Goal: Check status: Check status

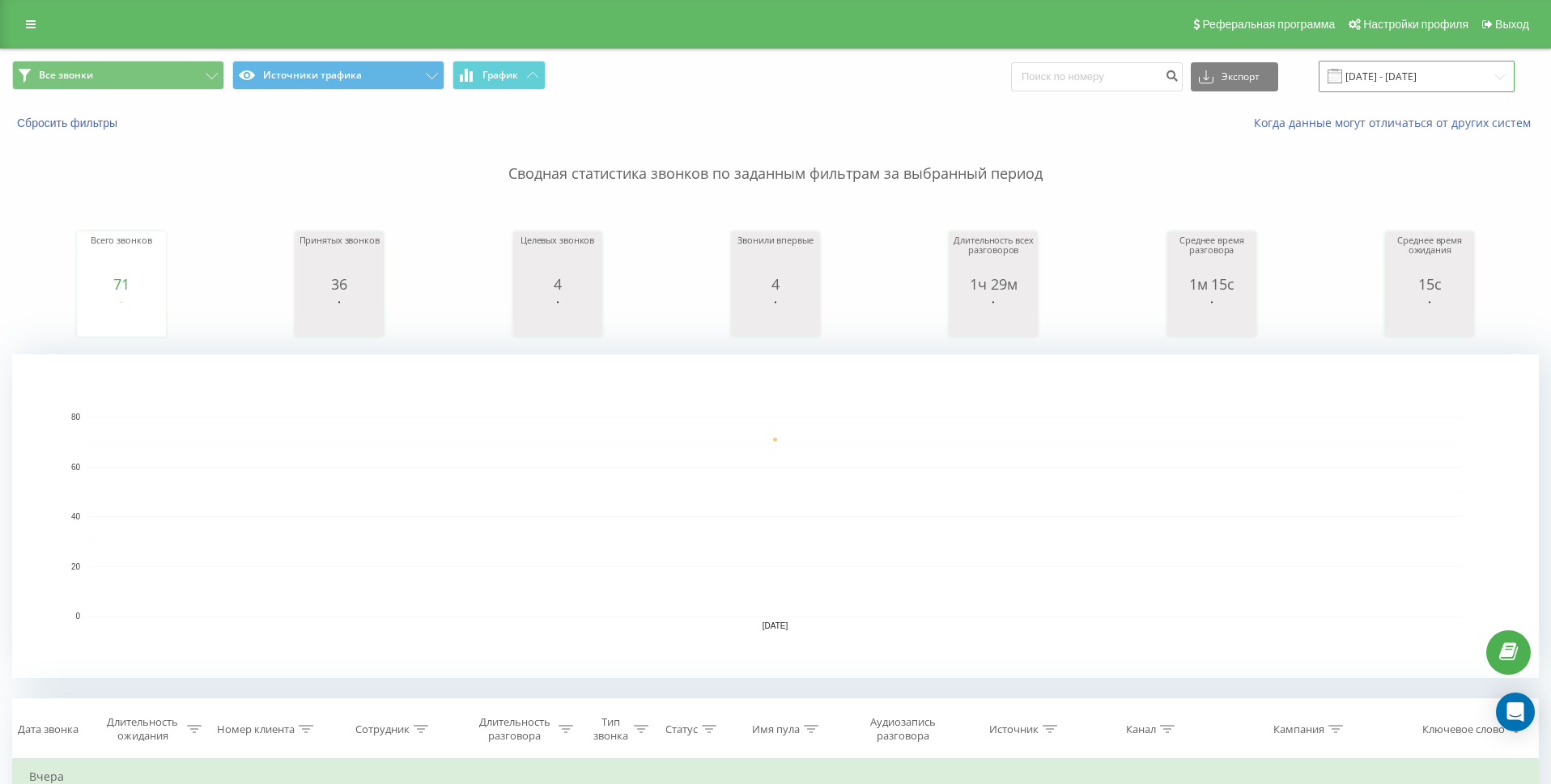
click at [1501, 81] on input "[DATE] - [DATE]" at bounding box center [1417, 77] width 196 height 32
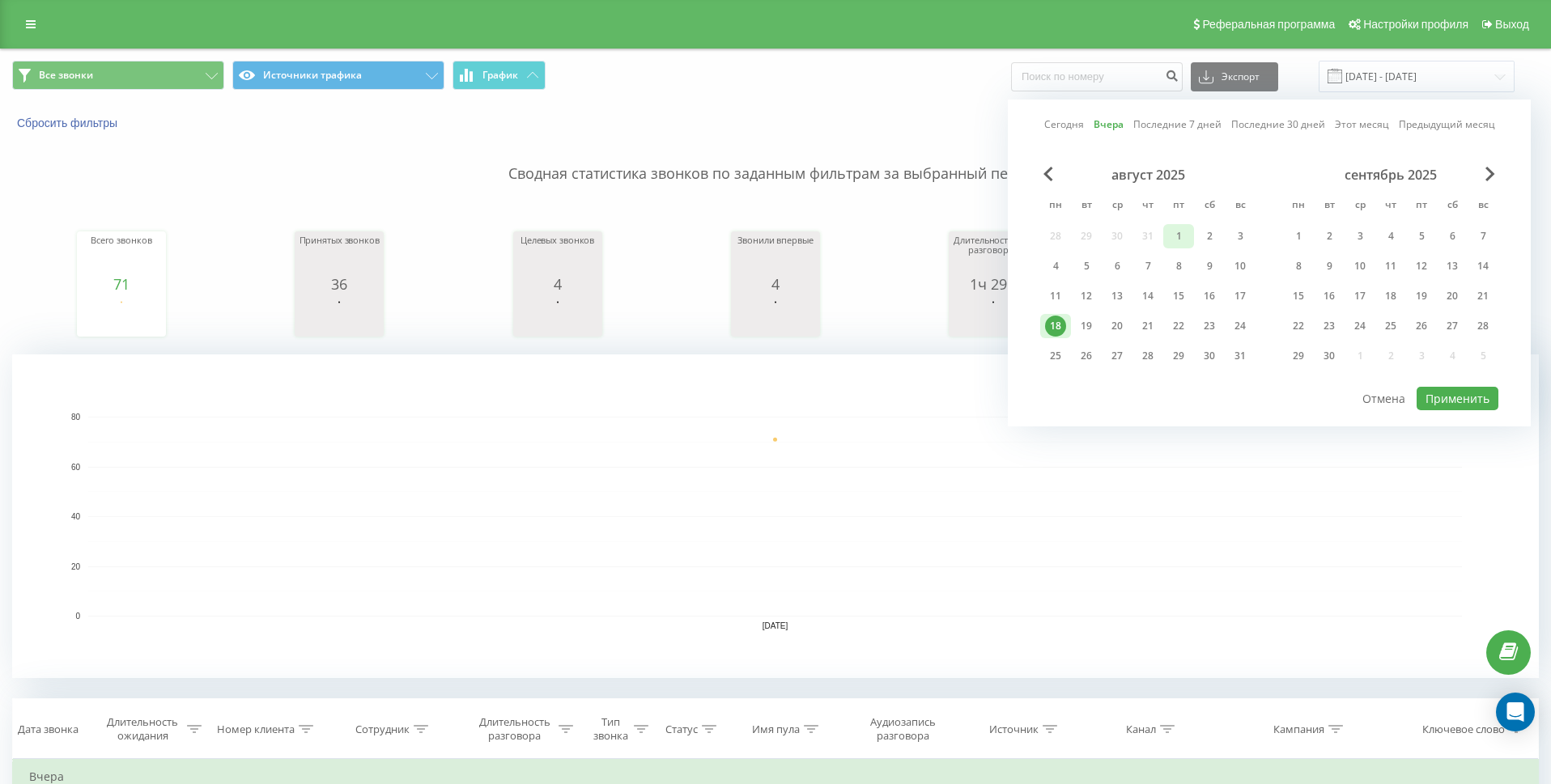
click at [1173, 235] on div "1" at bounding box center [1178, 235] width 21 height 21
click at [1063, 321] on div "18" at bounding box center [1055, 326] width 21 height 21
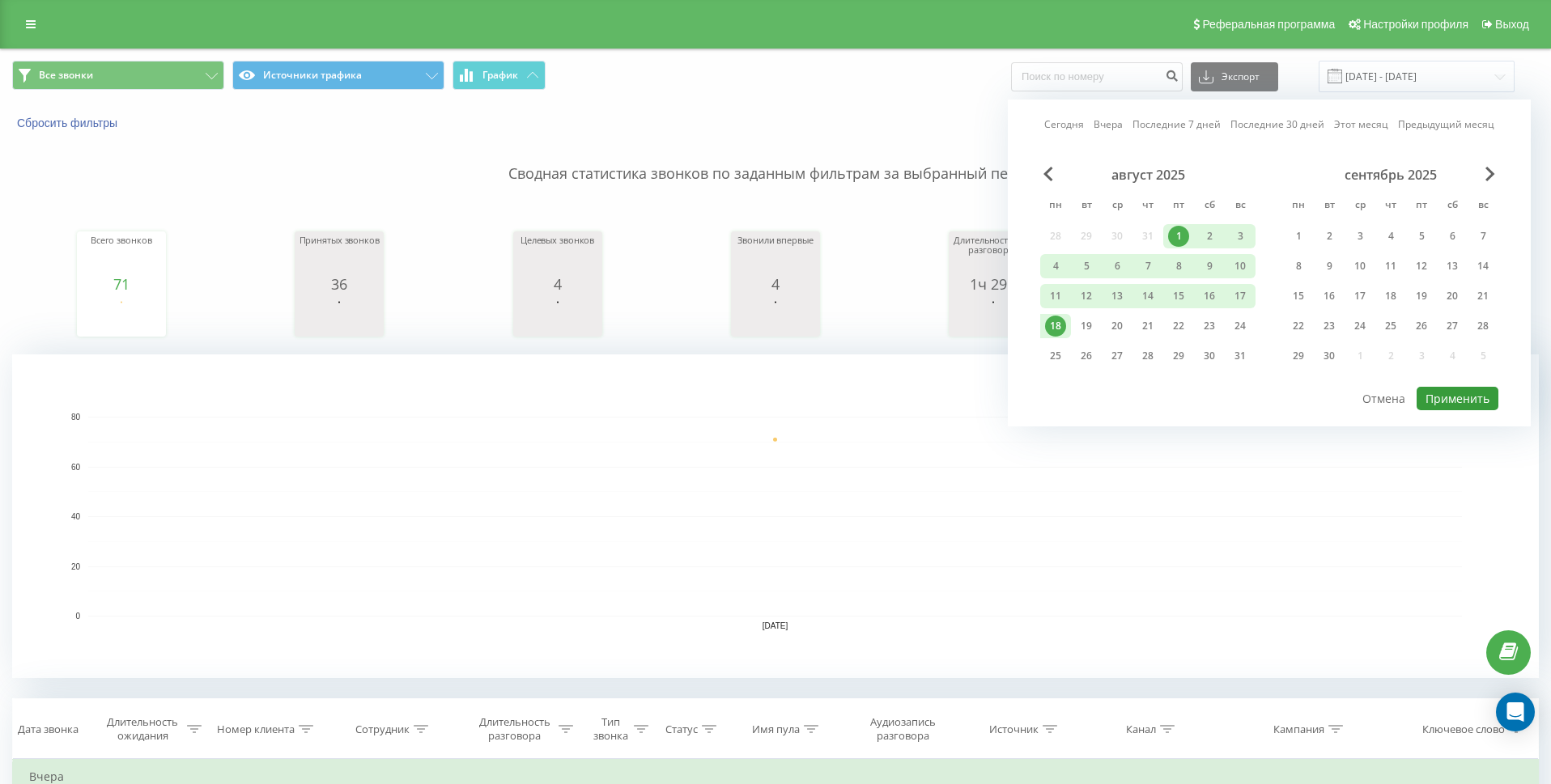
click at [1467, 402] on button "Применить" at bounding box center [1457, 398] width 82 height 23
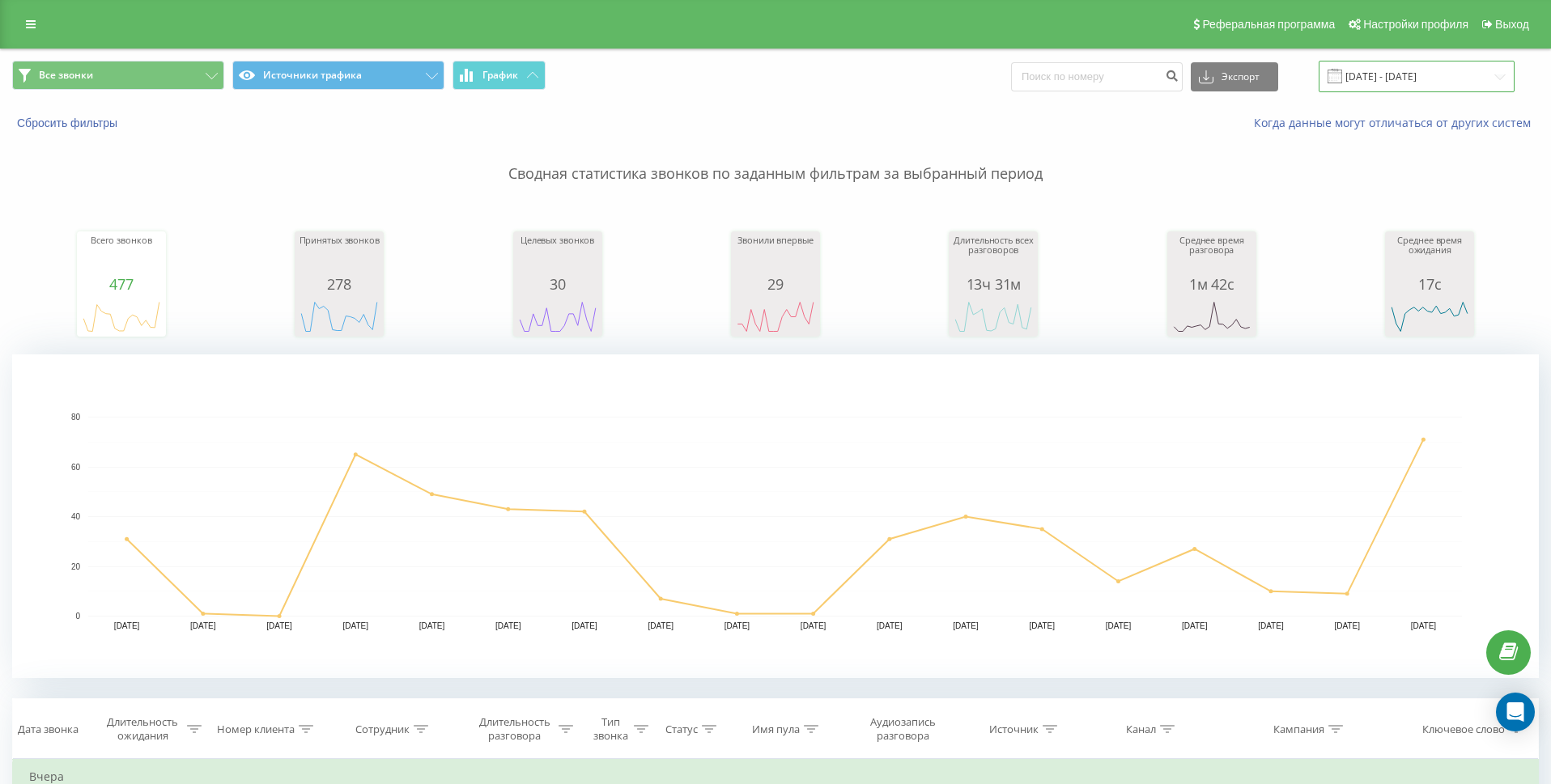
click at [1507, 78] on input "01.08.2025 - 18.08.2025" at bounding box center [1417, 77] width 196 height 32
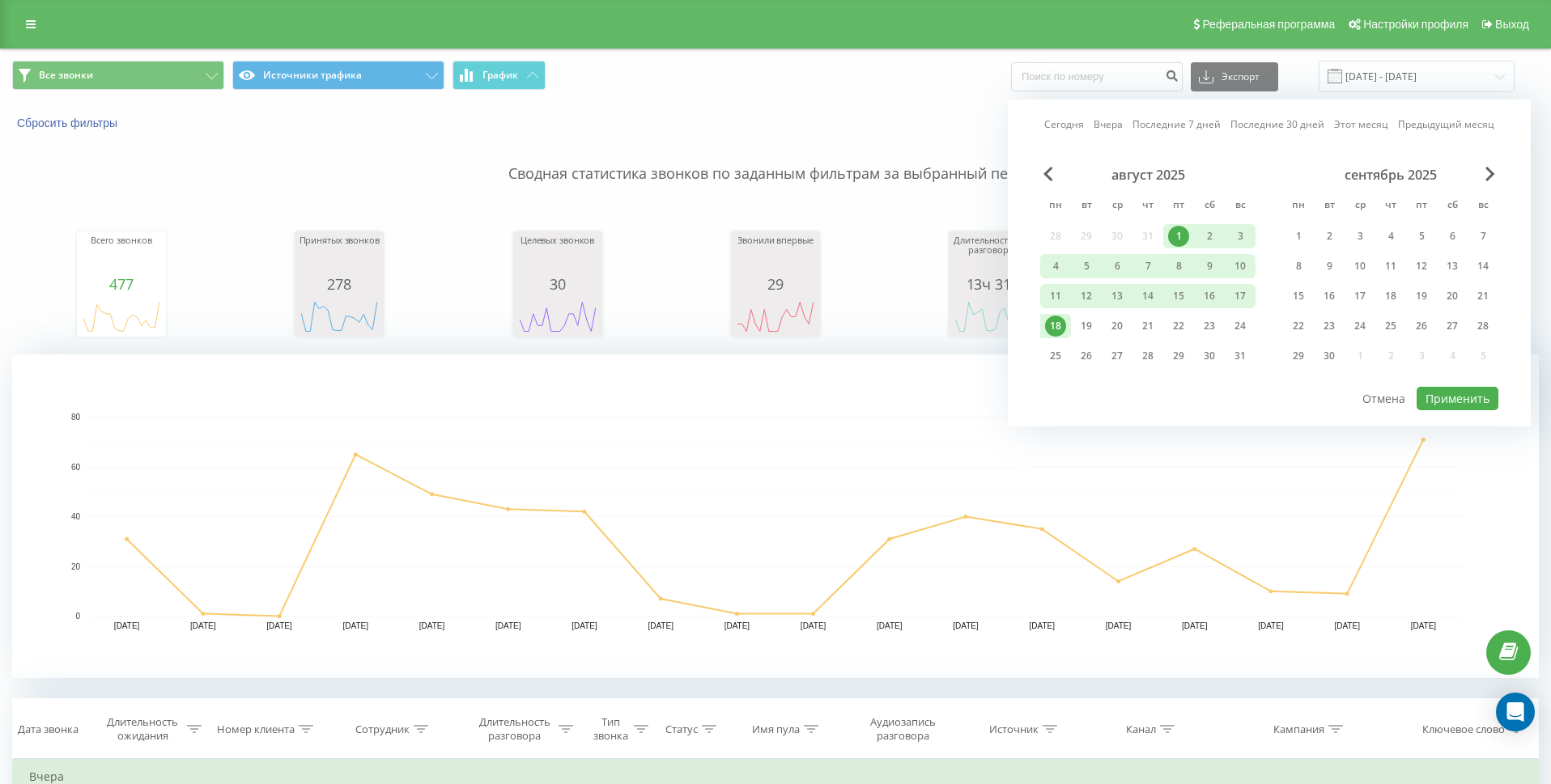
click at [1053, 326] on div "18" at bounding box center [1055, 326] width 21 height 21
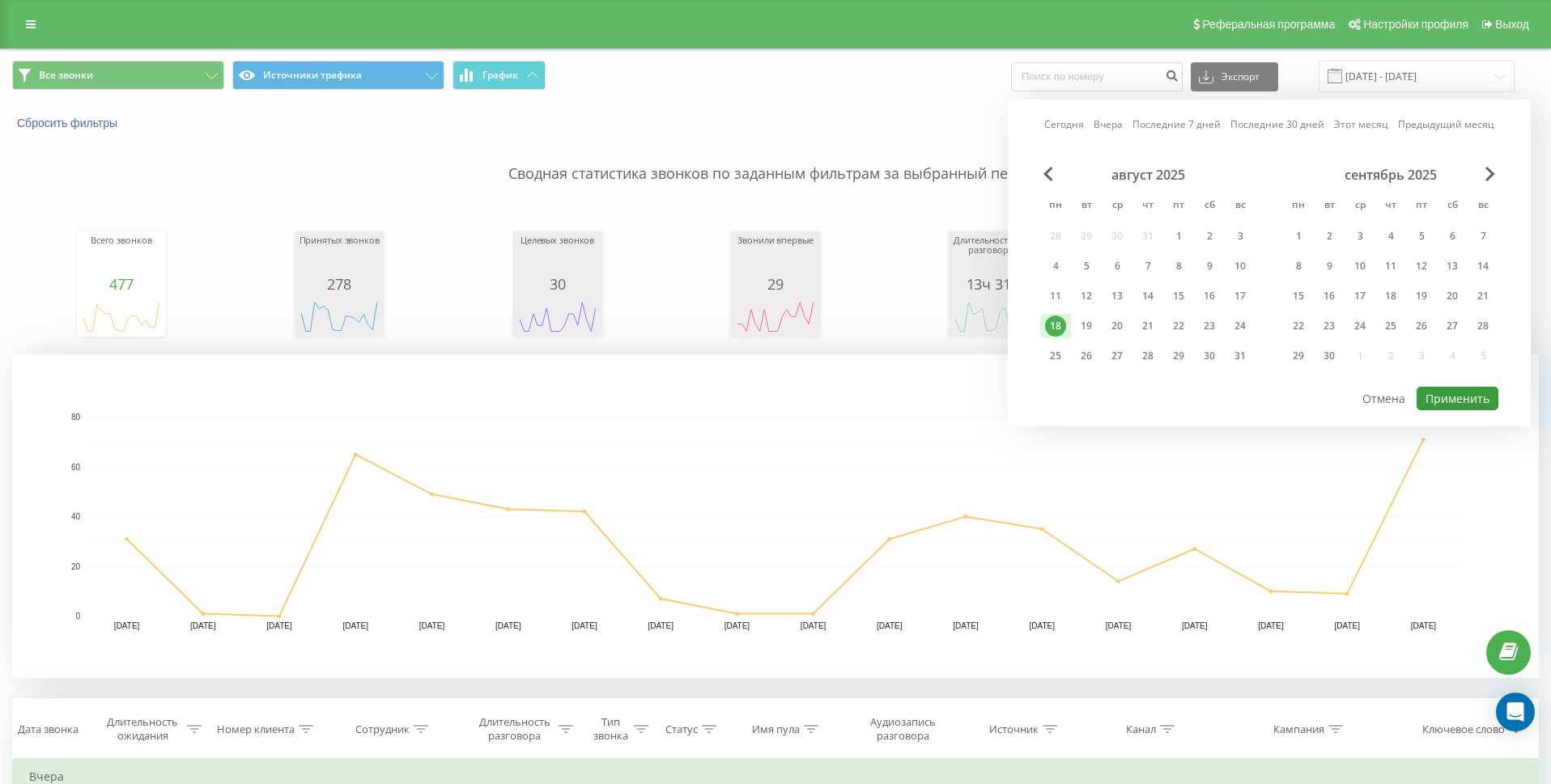
click at [1455, 401] on button "Применить" at bounding box center [1457, 398] width 82 height 23
type input "[DATE] - [DATE]"
